Goal: Task Accomplishment & Management: Manage account settings

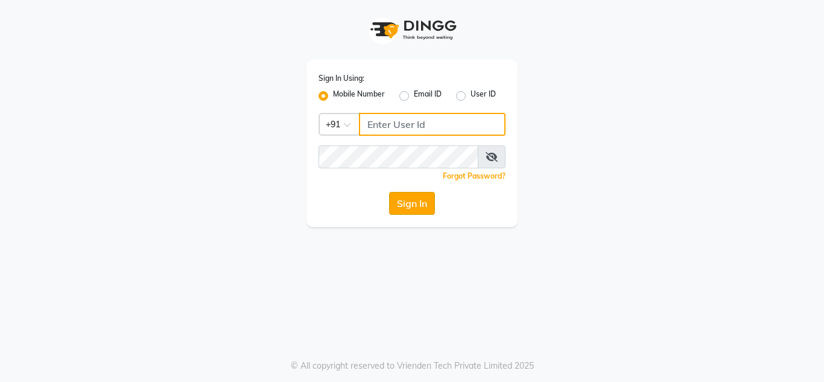
type input "7760894079"
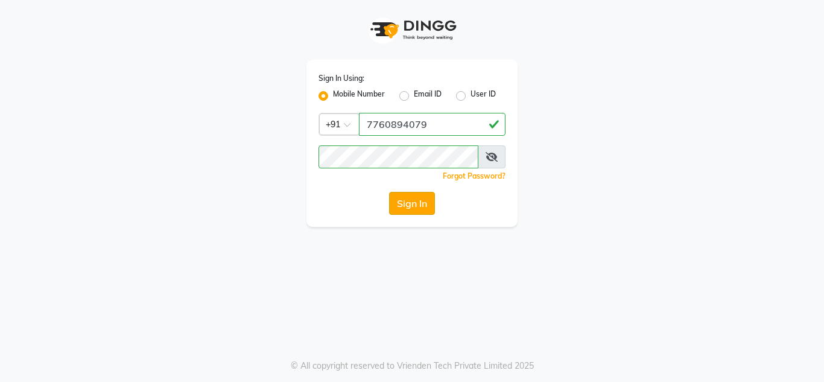
click at [411, 203] on button "Sign In" at bounding box center [412, 203] width 46 height 23
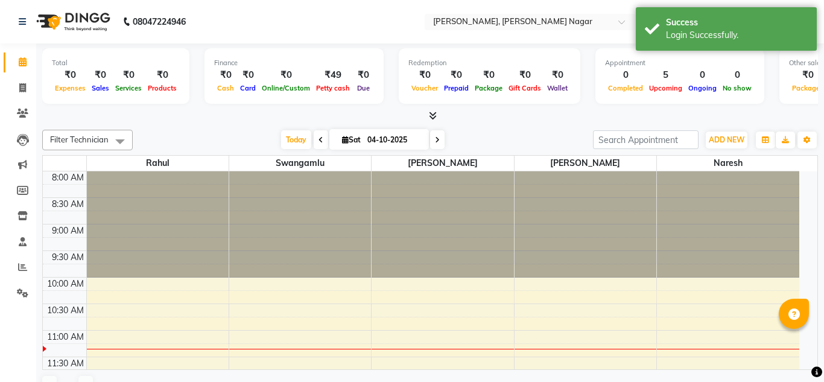
select select "en"
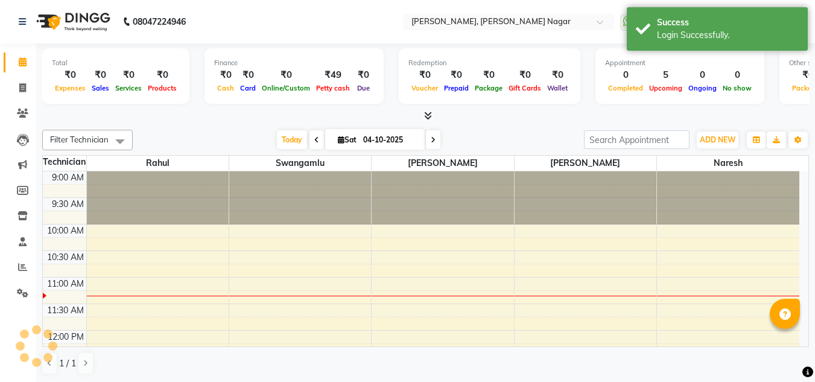
click at [746, 71] on div "Appointment 0 Completed 5 Upcoming 0 Ongoing 0 No show" at bounding box center [679, 75] width 169 height 55
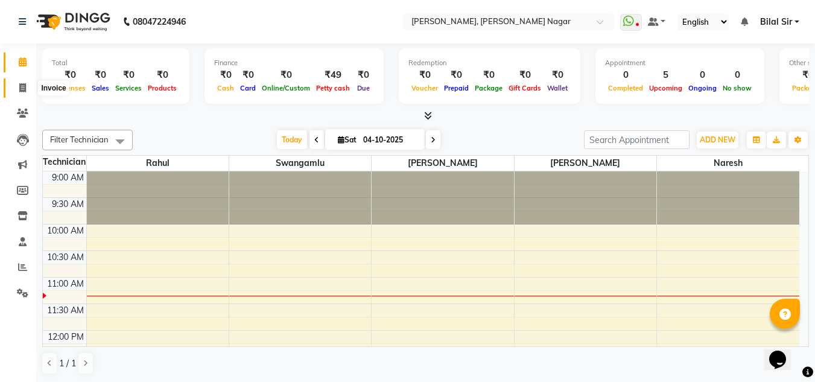
click at [22, 81] on span at bounding box center [22, 88] width 21 height 14
select select "service"
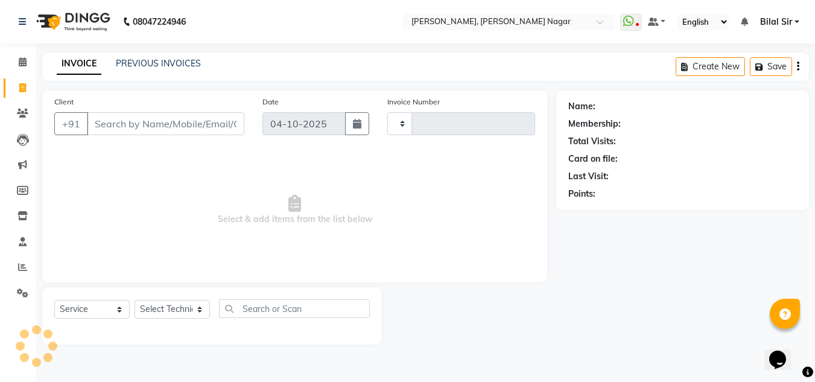
type input "1435"
select select "7686"
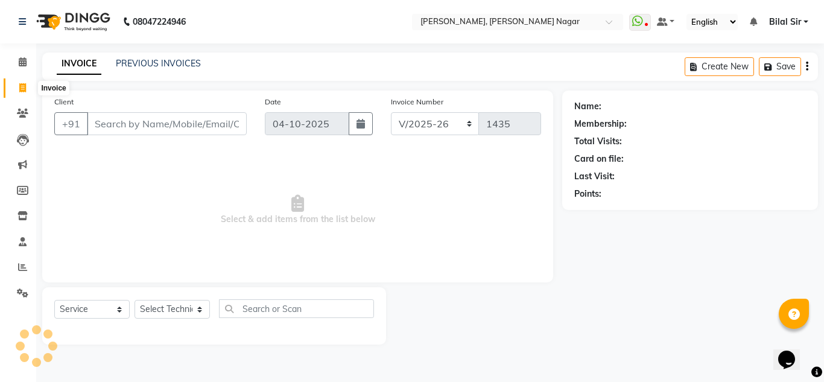
click at [20, 92] on icon at bounding box center [22, 87] width 7 height 9
select select "service"
click at [18, 286] on span at bounding box center [22, 293] width 21 height 14
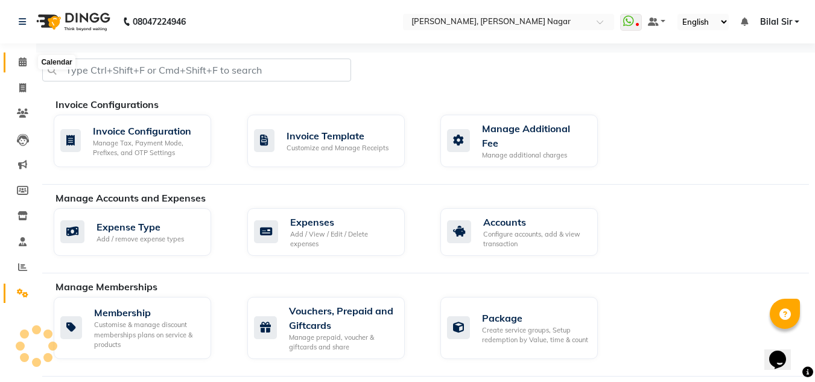
click at [24, 62] on icon at bounding box center [23, 61] width 8 height 9
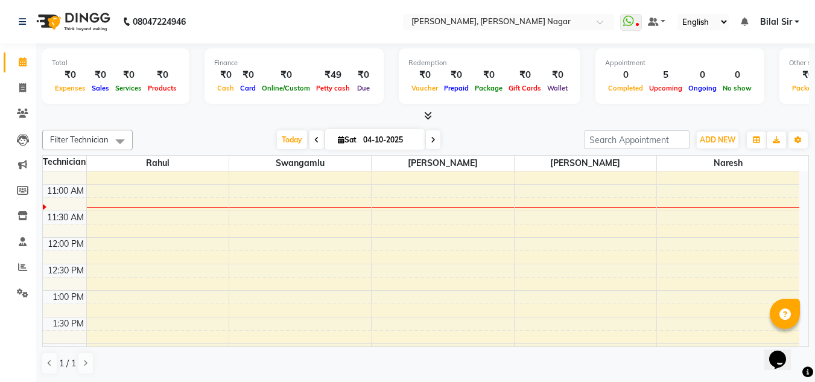
scroll to position [92, 0]
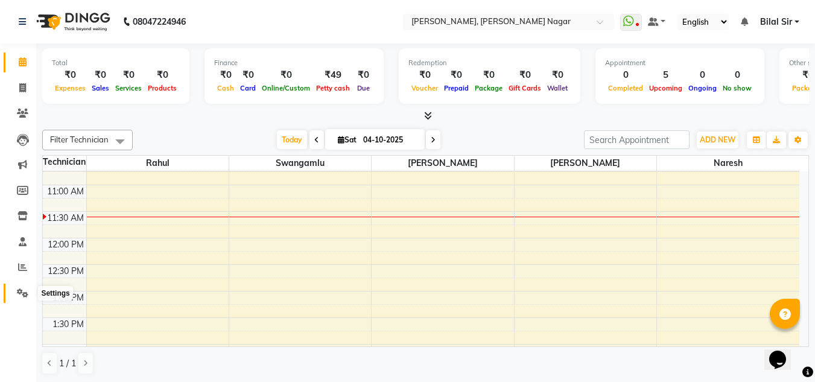
click at [16, 296] on span at bounding box center [22, 293] width 21 height 14
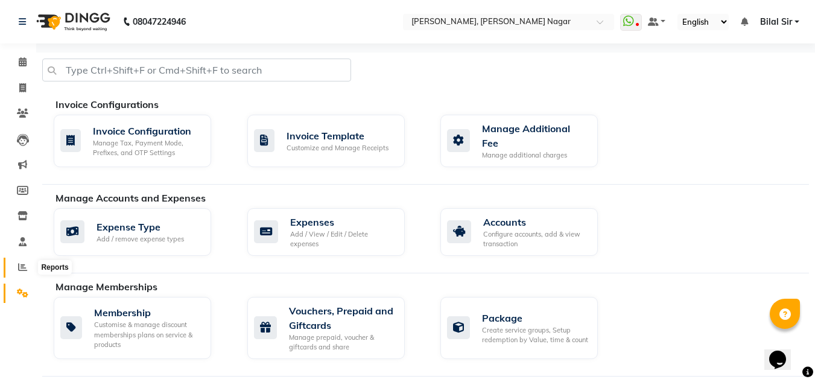
click at [22, 266] on icon at bounding box center [22, 266] width 9 height 9
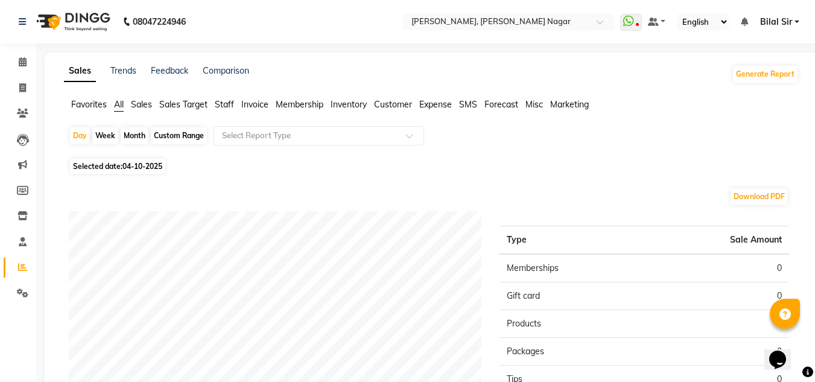
click at [148, 164] on span "04-10-2025" at bounding box center [142, 166] width 40 height 9
select select "10"
select select "2025"
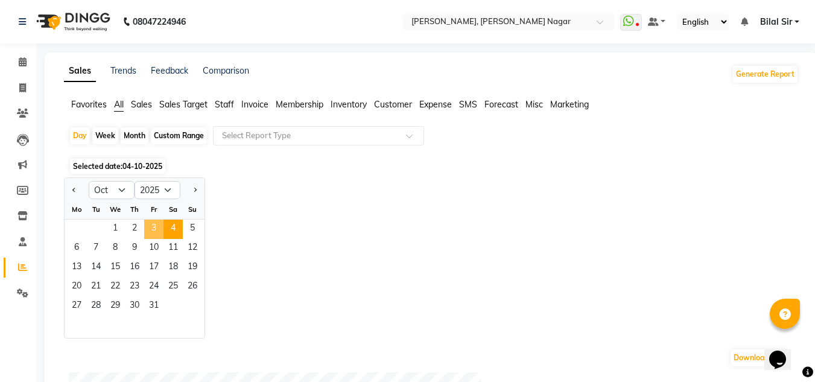
click at [156, 227] on span "3" at bounding box center [153, 228] width 19 height 19
